Goal: Information Seeking & Learning: Learn about a topic

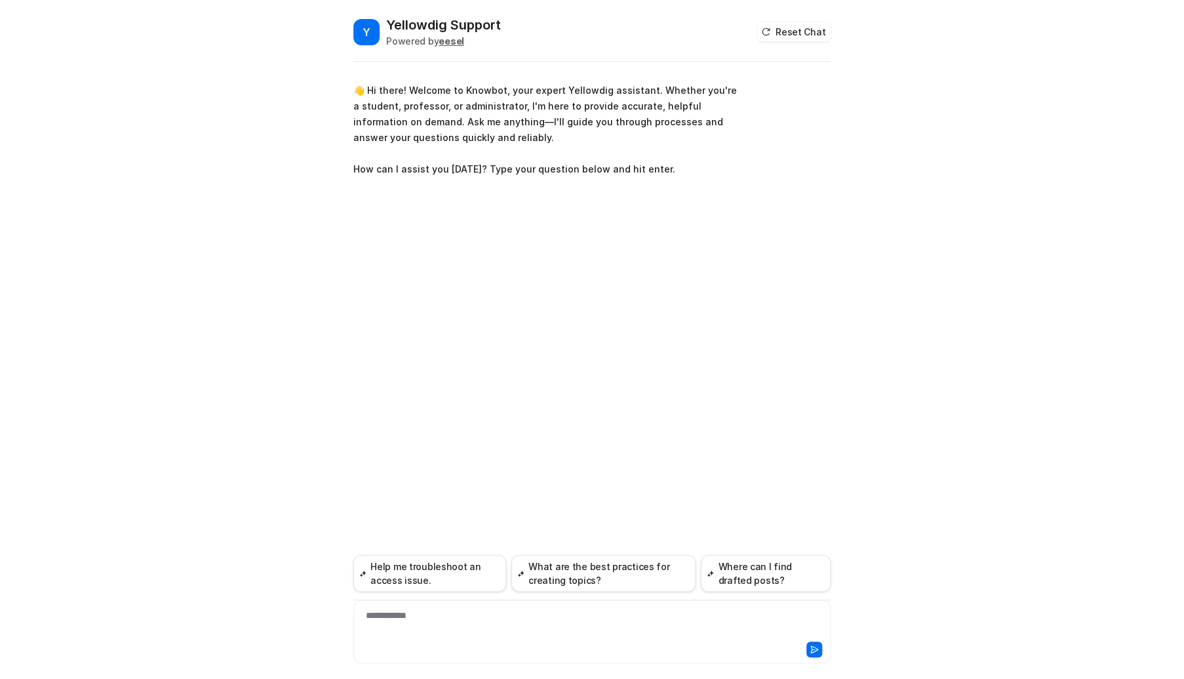
click at [509, 245] on div "**********" at bounding box center [591, 371] width 477 height 614
click at [534, 264] on div "**********" at bounding box center [591, 371] width 477 height 614
click at [439, 622] on div at bounding box center [592, 623] width 471 height 30
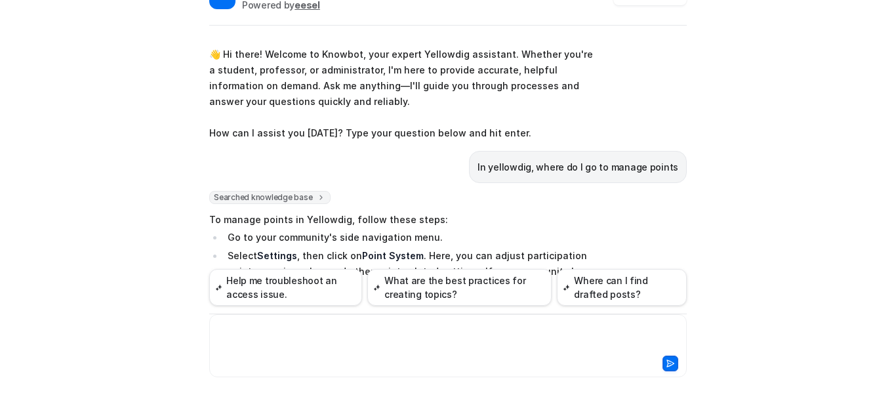
scroll to position [49, 0]
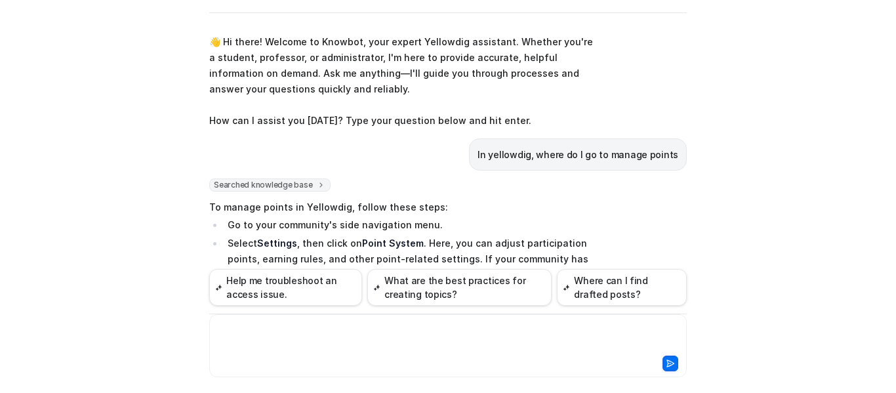
click at [471, 244] on p "Select Settings , then click on Point System . Here, you can adjust participati…" at bounding box center [410, 274] width 365 height 79
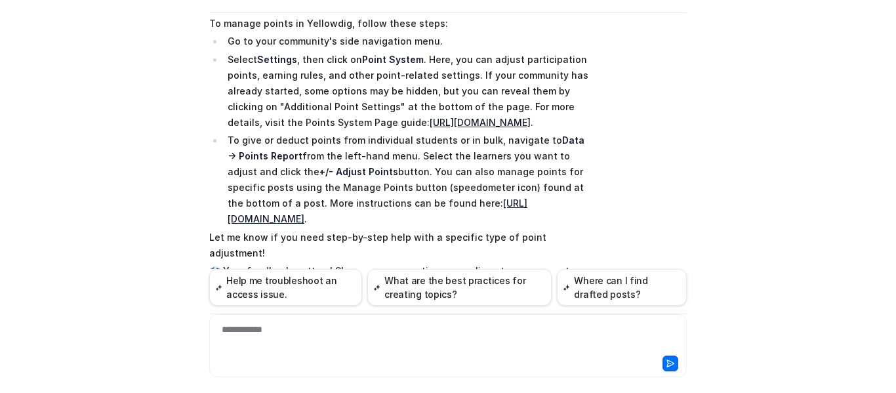
scroll to position [210, 0]
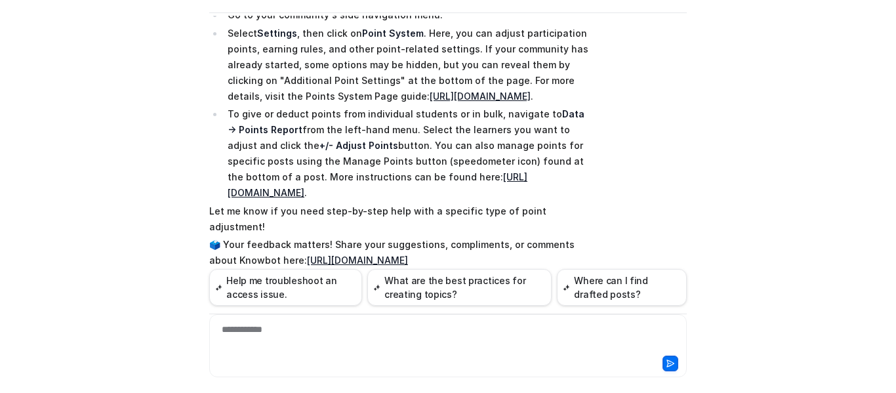
click at [547, 201] on p "To give or deduct points from individual students or in bulk, navigate to Data …" at bounding box center [410, 153] width 365 height 94
click at [517, 241] on p "🗳️ Your feedback matters! Share your suggestions, compliments, or comments abou…" at bounding box center [401, 252] width 384 height 31
click at [362, 330] on div at bounding box center [447, 338] width 471 height 30
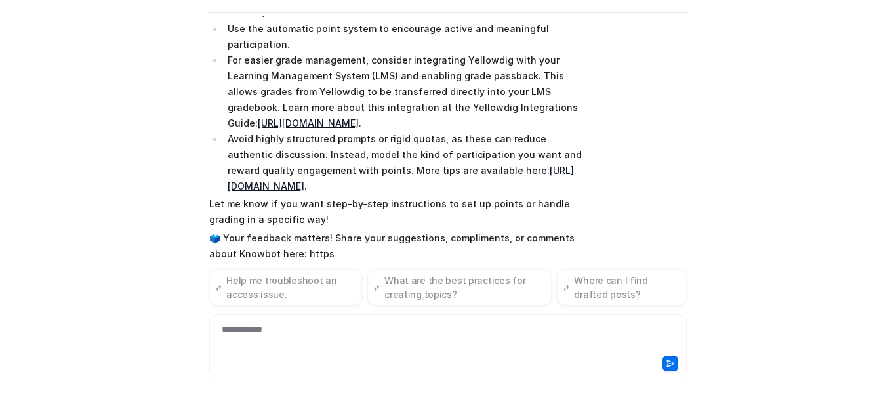
scroll to position [646, 0]
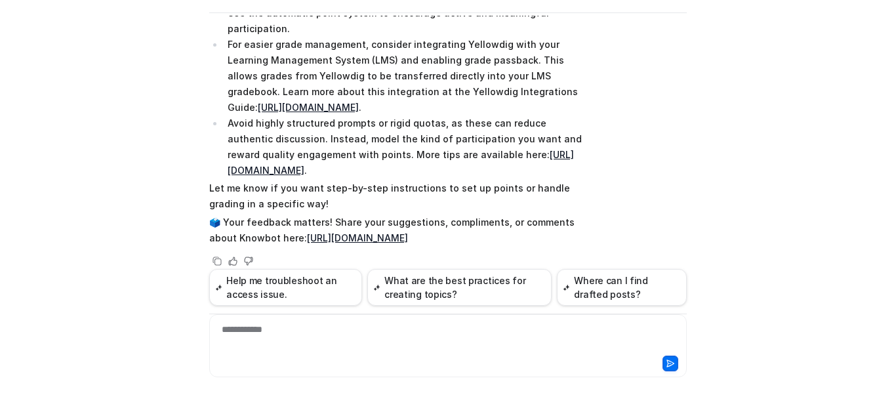
click at [728, 112] on div "Y Yellowdig Support Powered by eesel Reset Chat 👋 Hi there! Welcome to Knowbot,…" at bounding box center [448, 196] width 896 height 393
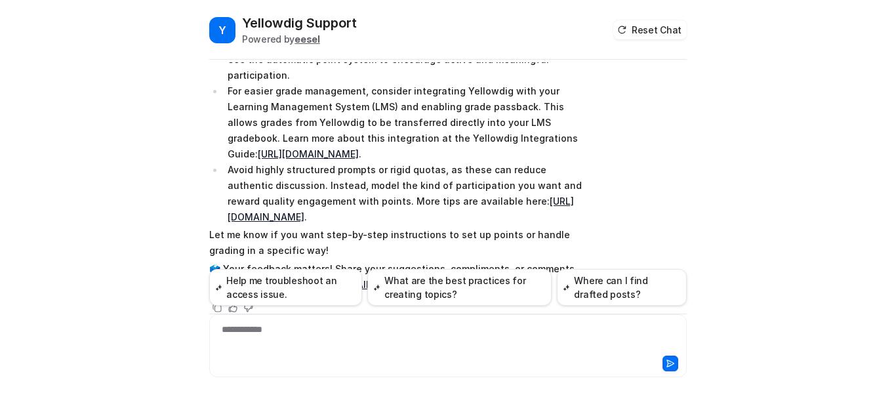
scroll to position [0, 0]
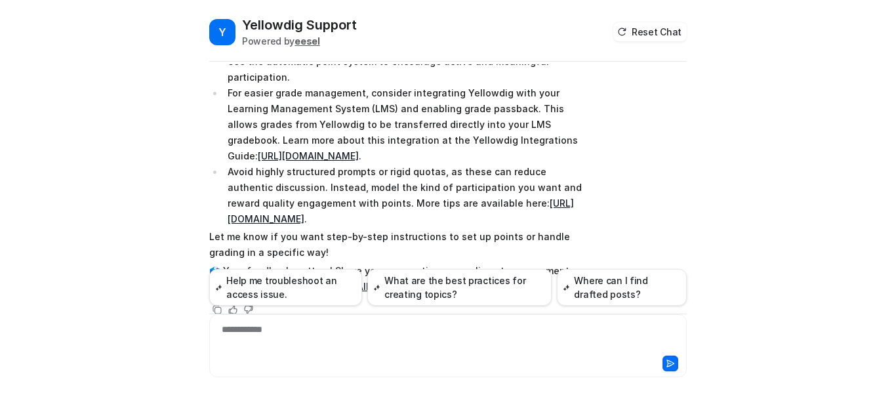
click at [546, 164] on li "Avoid highly structured prompts or rigid quotas, as these can reduce authentic …" at bounding box center [408, 195] width 369 height 63
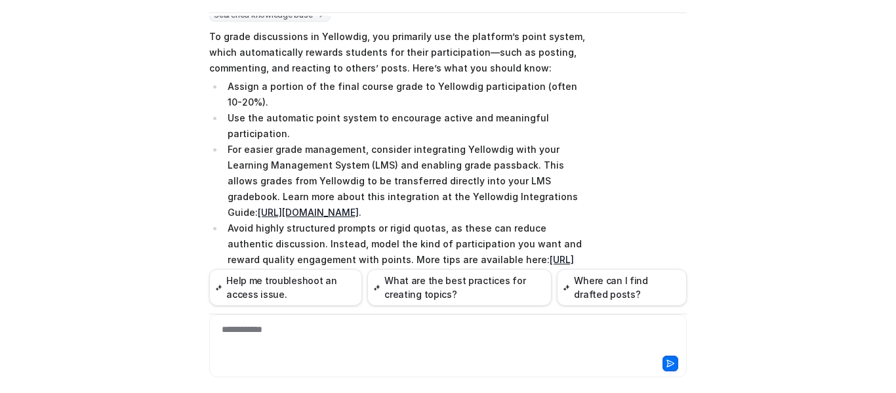
scroll to position [567, 0]
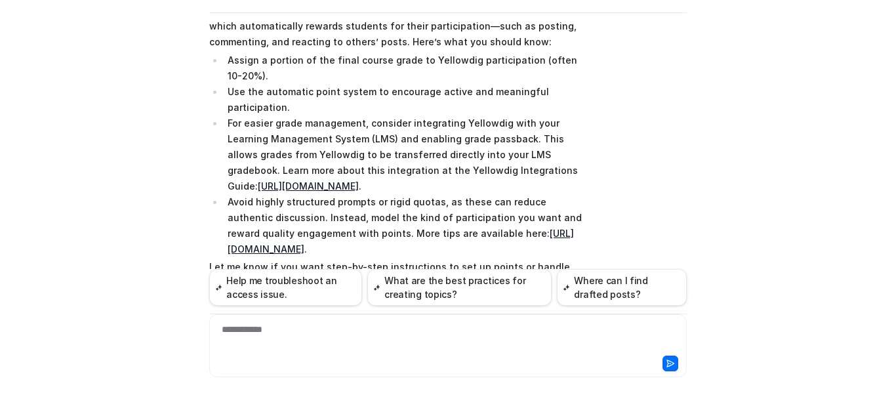
click at [256, 336] on div "**********" at bounding box center [447, 338] width 471 height 30
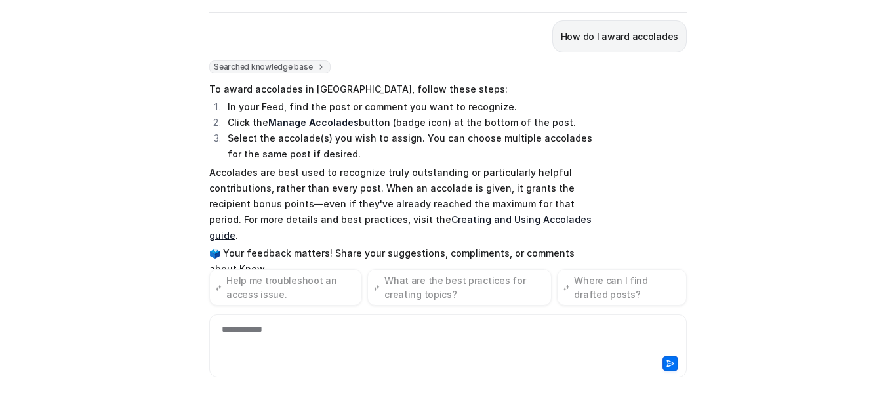
scroll to position [918, 0]
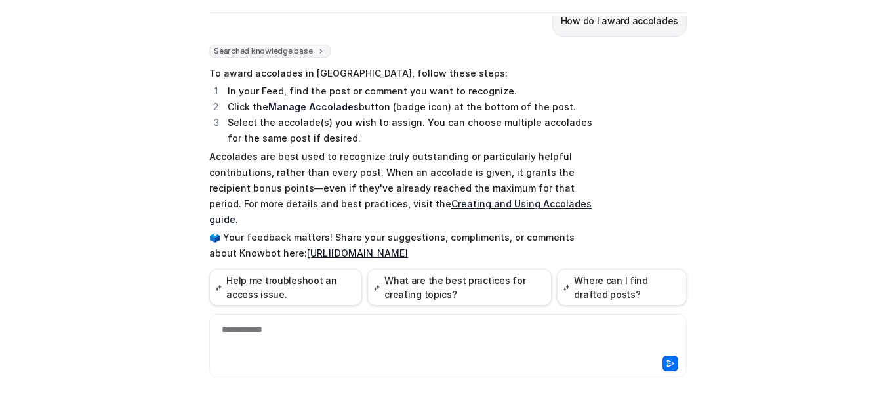
click at [6, 187] on div "Y Yellowdig Support Powered by eesel Reset Chat 👋 Hi there! Welcome to Knowbot,…" at bounding box center [448, 196] width 896 height 393
click at [683, 176] on div "Y Yellowdig Support Powered by eesel Reset Chat 👋 Hi there! Welcome to Knowbot,…" at bounding box center [448, 155] width 498 height 377
